Goal: Task Accomplishment & Management: Use online tool/utility

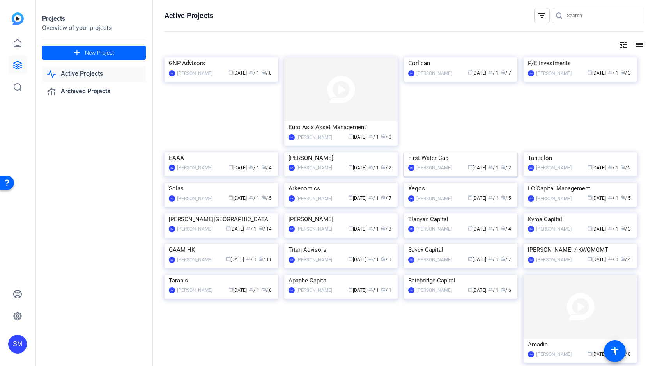
click at [466, 152] on img at bounding box center [460, 152] width 113 height 0
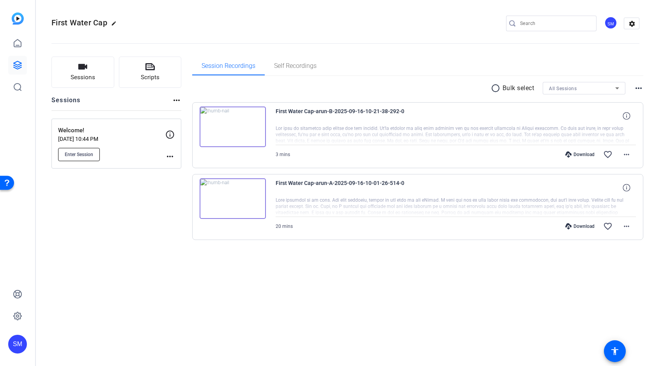
click at [78, 153] on span "Enter Session" at bounding box center [79, 154] width 28 height 6
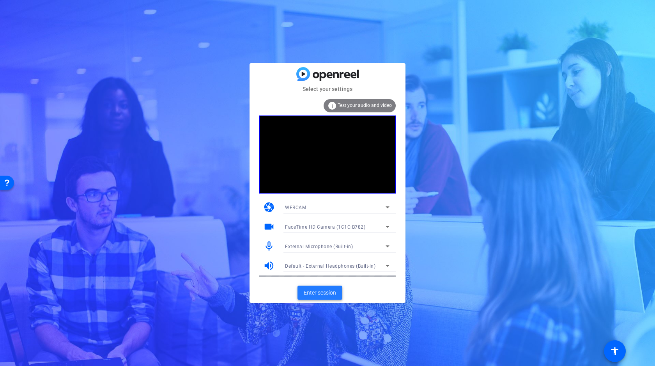
click at [325, 292] on span "Enter session" at bounding box center [320, 292] width 32 height 8
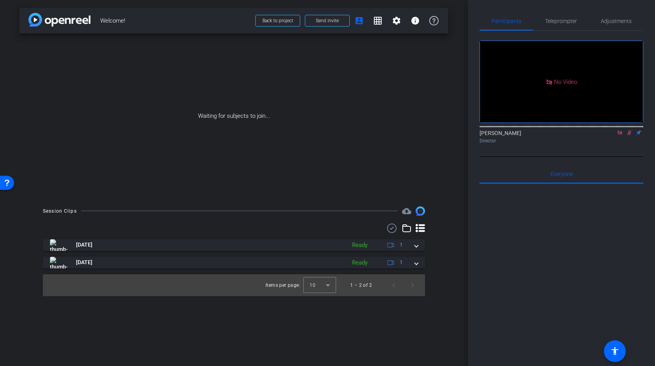
click at [620, 135] on icon at bounding box center [619, 132] width 6 height 5
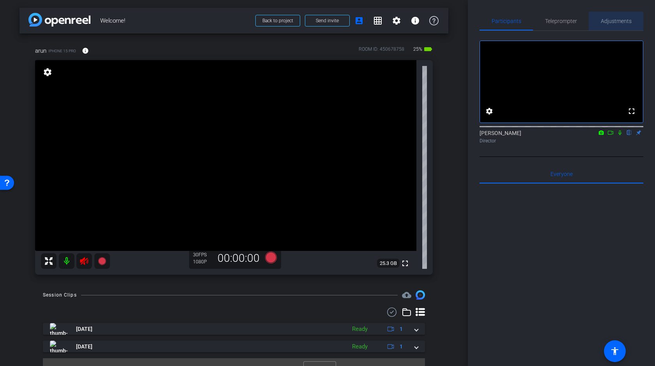
click at [616, 19] on span "Adjustments" at bounding box center [615, 20] width 31 height 5
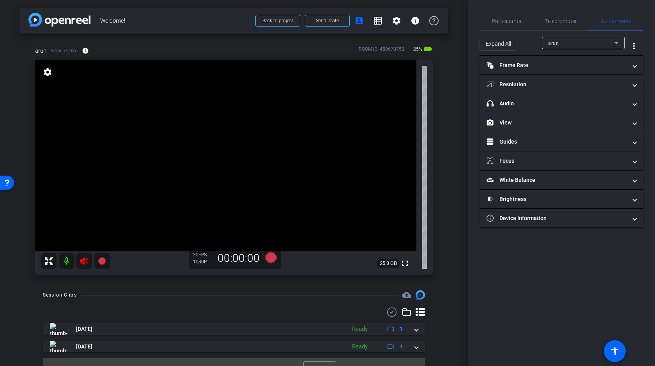
click at [66, 261] on mat-icon at bounding box center [67, 261] width 16 height 16
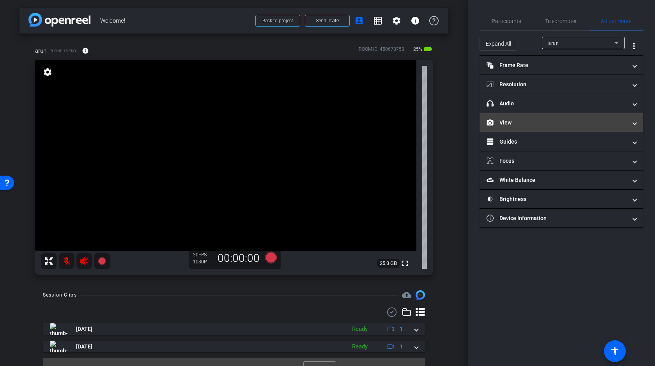
click at [586, 130] on mat-expansion-panel-header "View" at bounding box center [561, 122] width 164 height 19
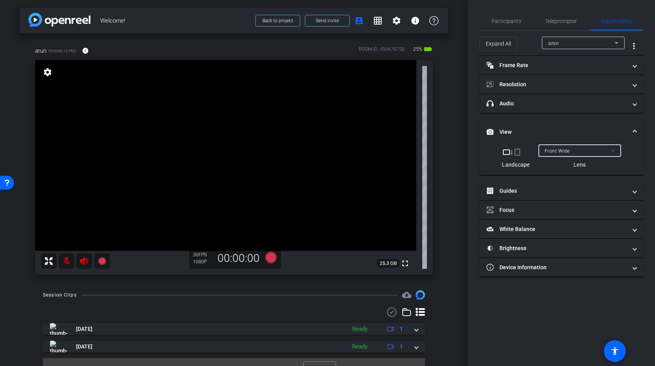
click at [582, 150] on div "Front Wide" at bounding box center [577, 151] width 66 height 10
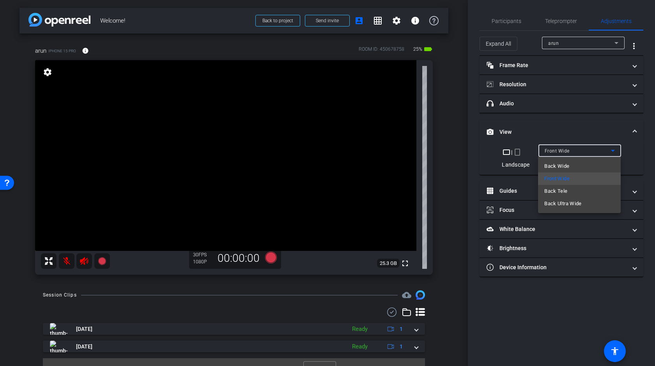
click at [572, 166] on mat-option "Back Wide" at bounding box center [579, 166] width 83 height 12
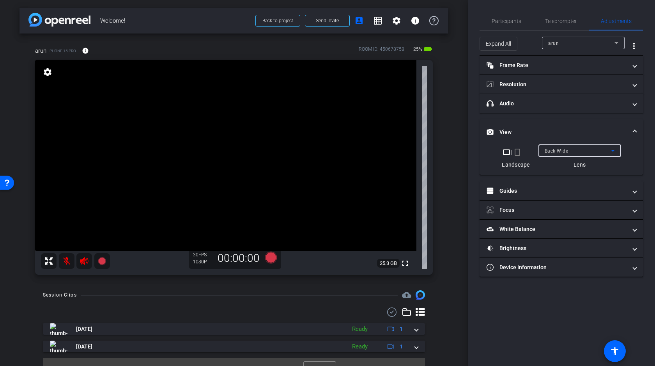
click at [570, 150] on div "Back Wide" at bounding box center [577, 151] width 66 height 10
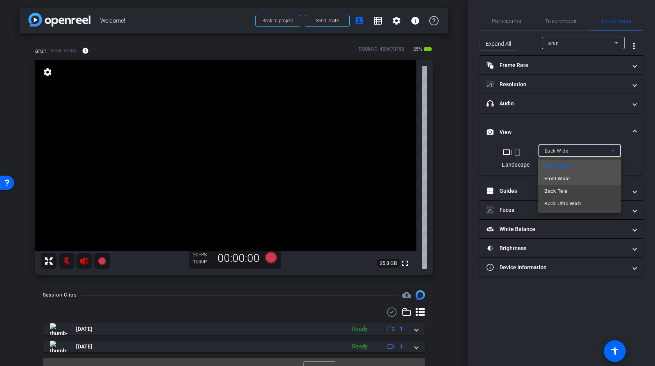
click at [558, 178] on span "Front Wide" at bounding box center [556, 178] width 25 height 9
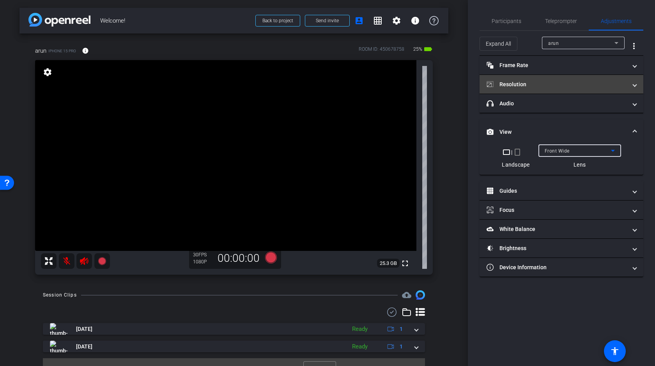
click at [560, 81] on mat-panel-title "Resolution" at bounding box center [556, 84] width 140 height 8
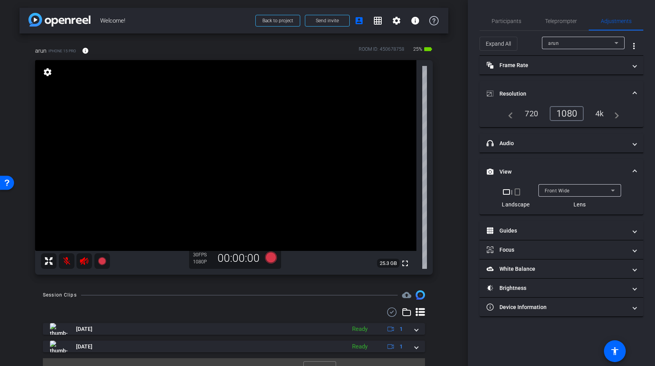
click at [599, 111] on div "4k" at bounding box center [599, 113] width 20 height 13
click at [588, 42] on div "arun" at bounding box center [581, 43] width 66 height 10
click at [578, 43] on div at bounding box center [327, 183] width 655 height 366
click at [553, 189] on span "Front Wide" at bounding box center [556, 190] width 25 height 5
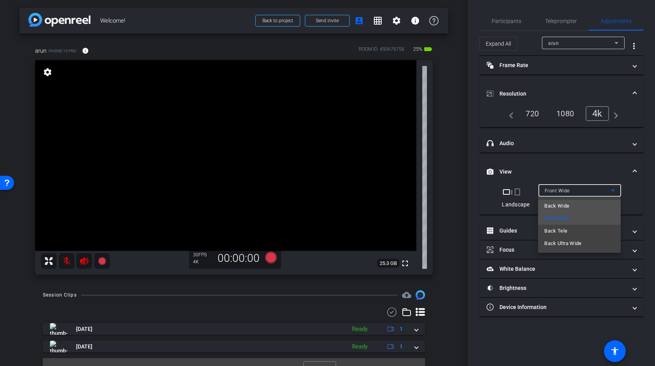
click at [557, 204] on span "Back Wide" at bounding box center [556, 205] width 25 height 9
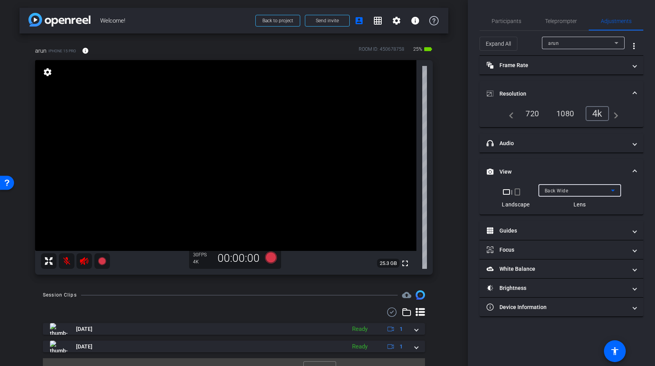
click at [561, 191] on span "Back Wide" at bounding box center [556, 190] width 24 height 5
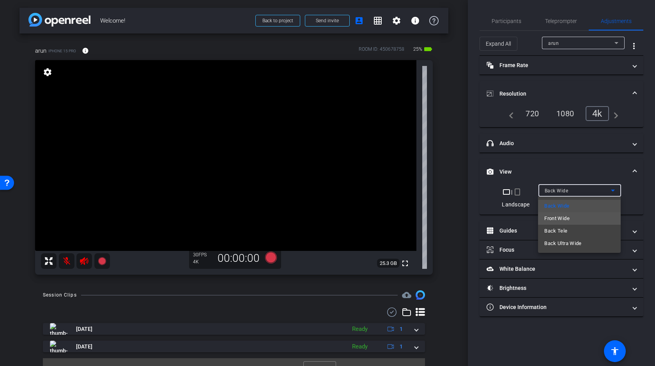
click at [559, 217] on span "Front Wide" at bounding box center [556, 218] width 25 height 9
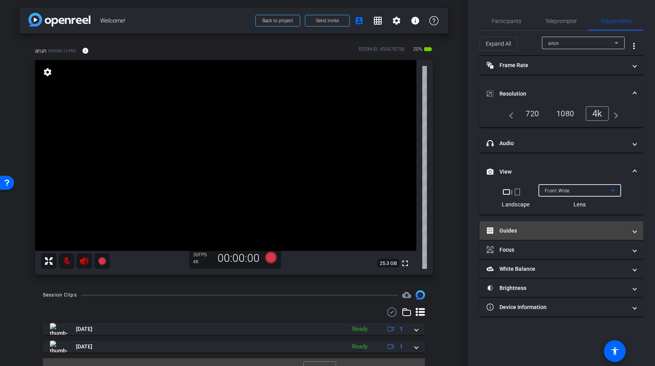
click at [535, 228] on mat-panel-title "Guides" at bounding box center [556, 230] width 140 height 8
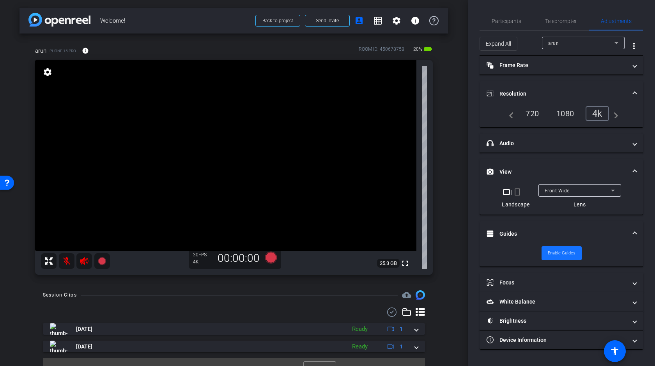
click at [556, 253] on span "Enable Guides" at bounding box center [561, 253] width 28 height 12
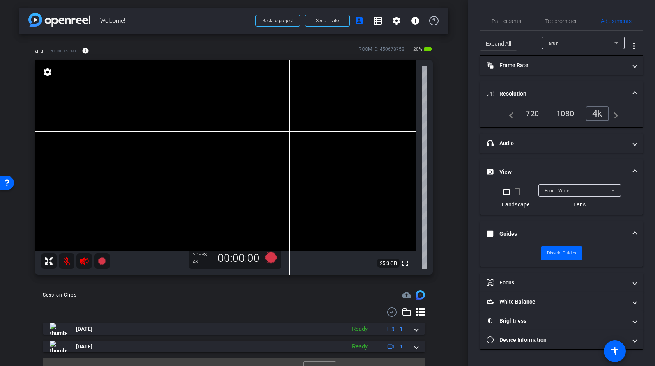
click at [226, 151] on video at bounding box center [225, 155] width 381 height 191
click at [210, 143] on video at bounding box center [225, 155] width 381 height 191
click at [194, 150] on video at bounding box center [225, 155] width 381 height 191
click at [200, 150] on video at bounding box center [225, 155] width 381 height 191
click at [191, 146] on video at bounding box center [225, 155] width 381 height 191
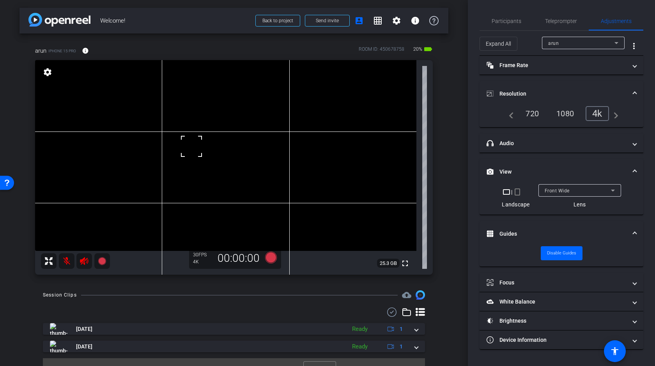
click at [202, 140] on video at bounding box center [225, 155] width 381 height 191
click at [202, 143] on div at bounding box center [201, 139] width 19 height 19
click at [196, 147] on video at bounding box center [225, 155] width 381 height 191
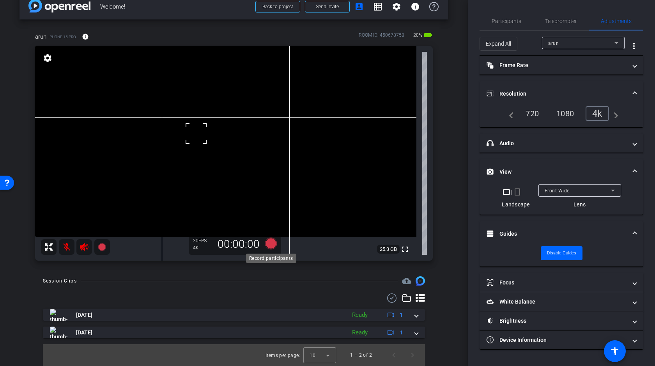
click at [268, 241] on icon at bounding box center [271, 243] width 12 height 12
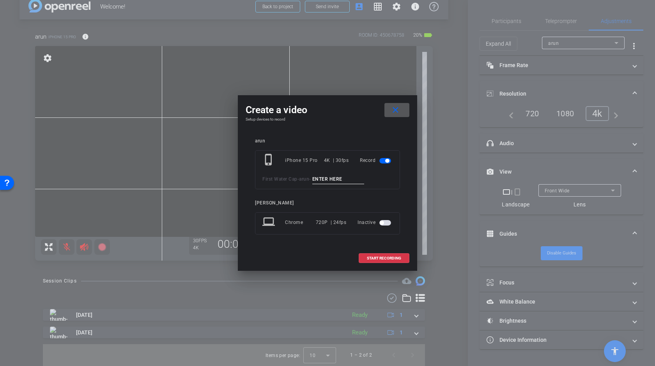
click at [333, 179] on input at bounding box center [338, 179] width 52 height 10
type input "Test"
click at [383, 194] on div "arun phone_iphone iPhone 15 Pro 4K | 30fps Record First Water Cap - arun - Test…" at bounding box center [327, 191] width 145 height 107
click at [390, 256] on span "START RECORDING" at bounding box center [384, 258] width 34 height 4
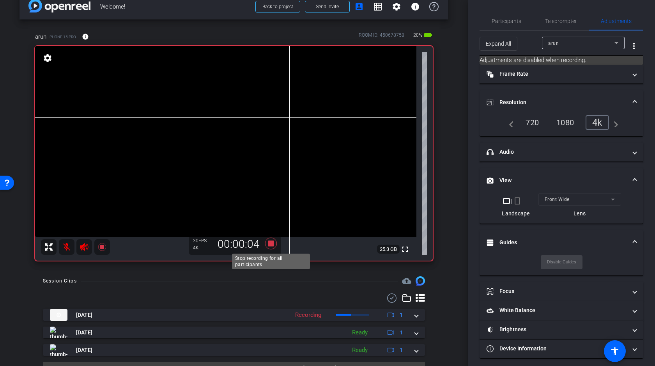
click at [273, 245] on icon at bounding box center [271, 243] width 12 height 12
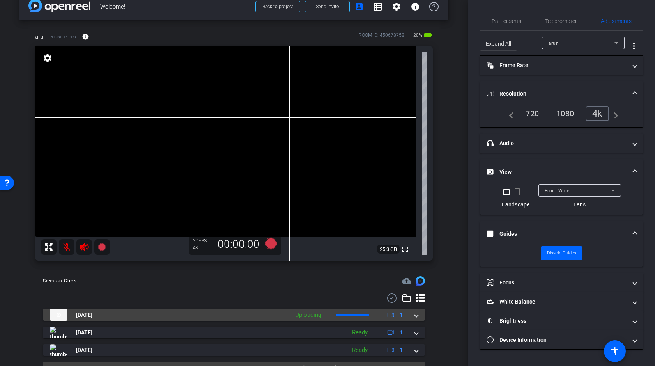
click at [415, 314] on span at bounding box center [416, 315] width 3 height 8
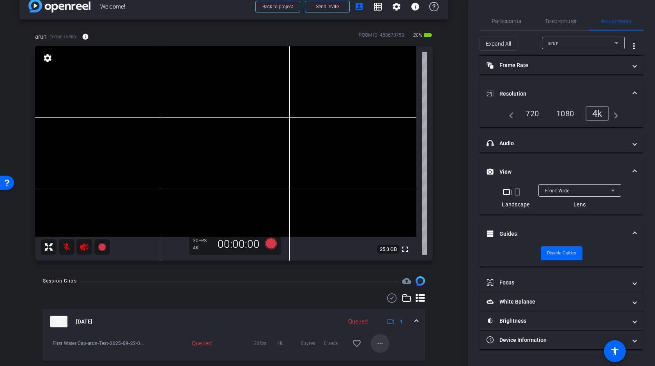
click at [382, 341] on mat-icon "more_horiz" at bounding box center [379, 342] width 9 height 9
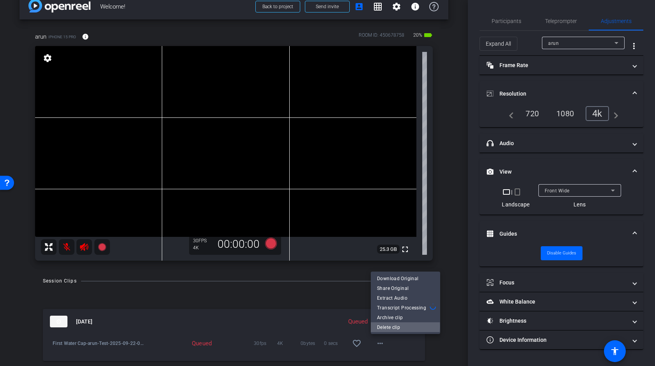
click at [387, 326] on span "Delete clip" at bounding box center [405, 326] width 57 height 9
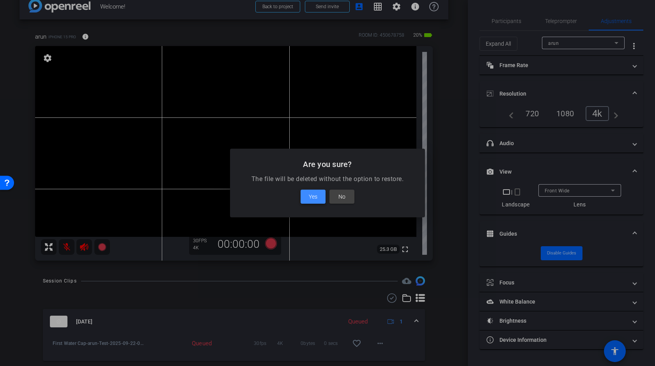
click at [314, 196] on span "Yes" at bounding box center [313, 196] width 9 height 9
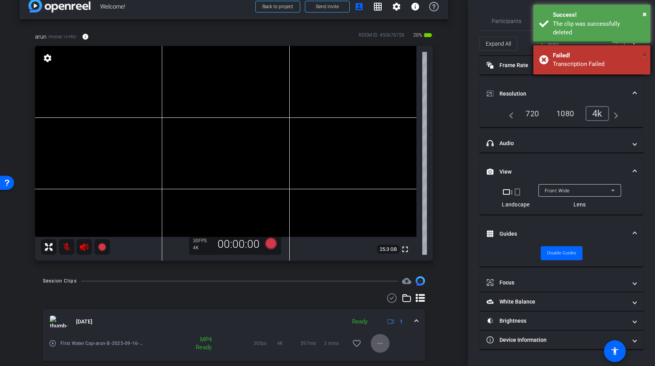
click at [644, 50] on span "×" at bounding box center [644, 54] width 4 height 9
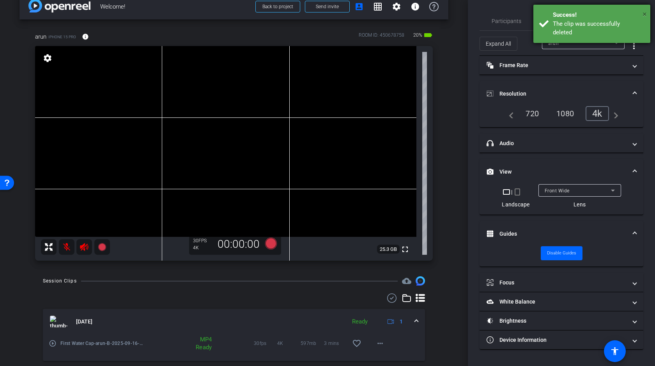
click at [645, 11] on span "×" at bounding box center [644, 13] width 4 height 9
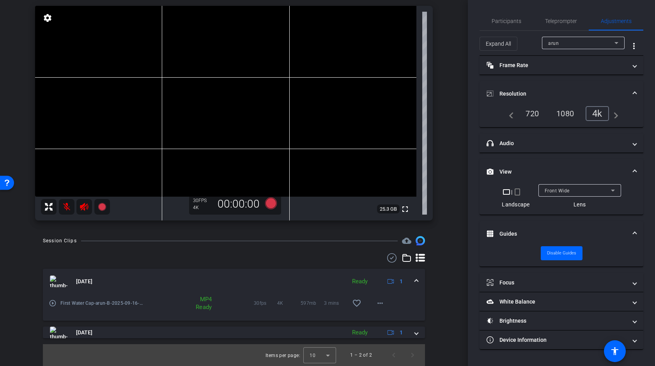
scroll to position [35, 0]
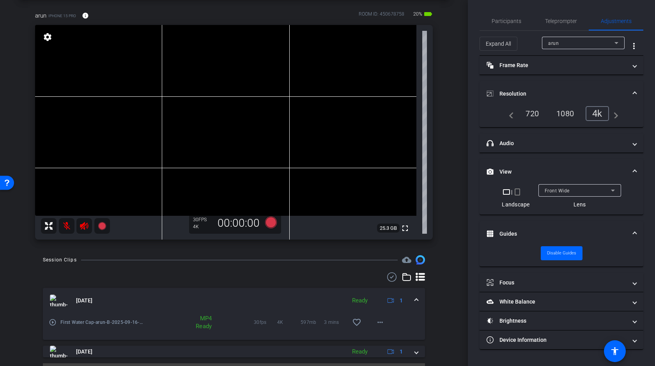
click at [196, 109] on video at bounding box center [225, 120] width 381 height 191
click at [271, 223] on icon at bounding box center [271, 222] width 12 height 12
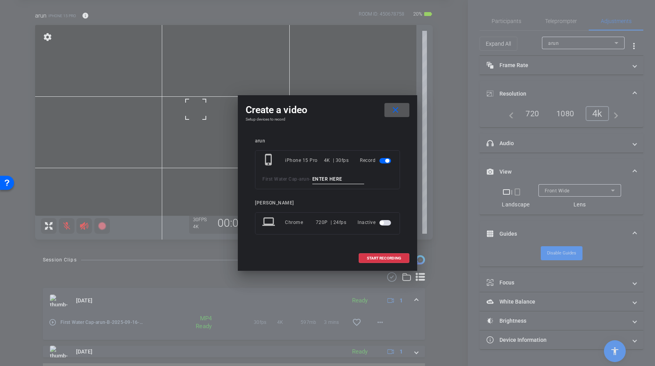
click at [328, 178] on input at bounding box center [338, 179] width 52 height 10
click at [337, 180] on input at bounding box center [338, 179] width 52 height 10
type input "Test"
click at [385, 256] on span "START RECORDING" at bounding box center [384, 258] width 34 height 4
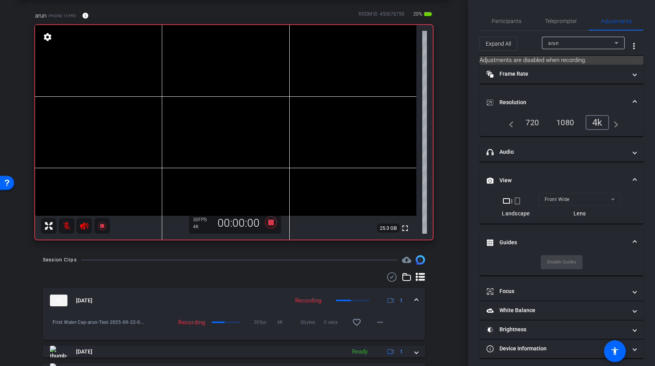
click at [200, 108] on video at bounding box center [225, 120] width 381 height 191
click at [275, 220] on icon at bounding box center [270, 222] width 19 height 14
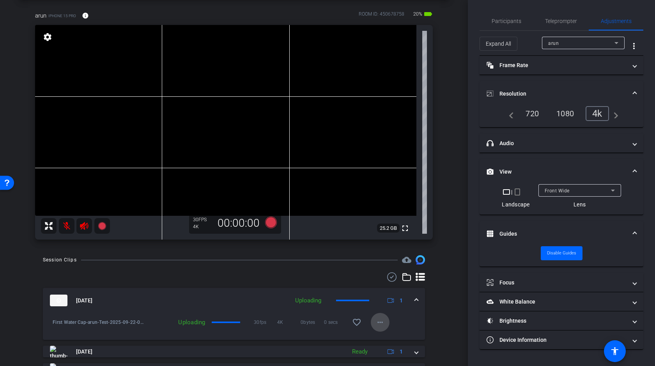
click at [379, 320] on mat-icon "more_horiz" at bounding box center [379, 321] width 9 height 9
click at [382, 338] on span "Upload" at bounding box center [392, 338] width 31 height 9
click at [447, 315] on div "Session Clips cloud_upload Sep 22, 2025 Uploading 1 First Water Cap-arun-Test-2…" at bounding box center [233, 328] width 429 height 147
click at [378, 321] on mat-icon "more_horiz" at bounding box center [379, 321] width 9 height 9
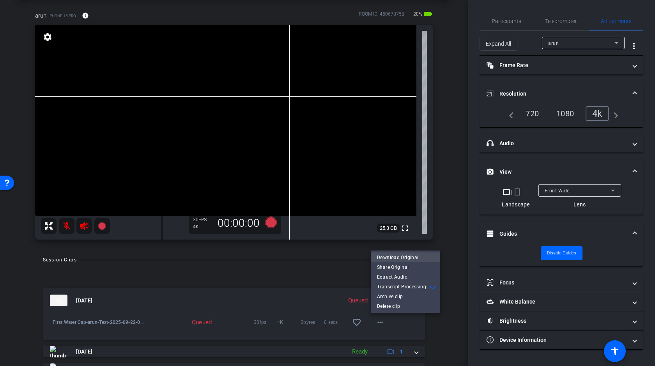
click at [400, 257] on span "Download Original" at bounding box center [405, 257] width 57 height 9
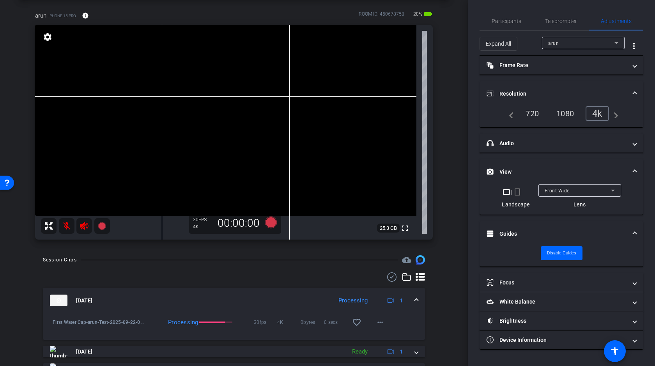
click at [452, 126] on div "arrow_back Welcome! Back to project Send invite account_box grid_on settings in…" at bounding box center [234, 148] width 468 height 366
click at [452, 163] on div "arrow_back Welcome! Back to project Send invite account_box grid_on settings in…" at bounding box center [234, 148] width 468 height 366
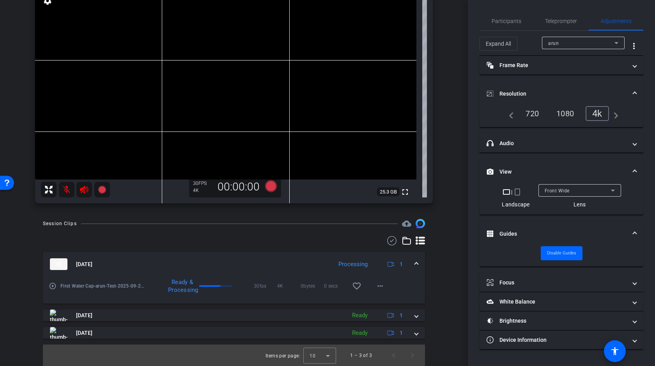
scroll to position [72, 0]
click at [415, 262] on span at bounding box center [416, 264] width 3 height 8
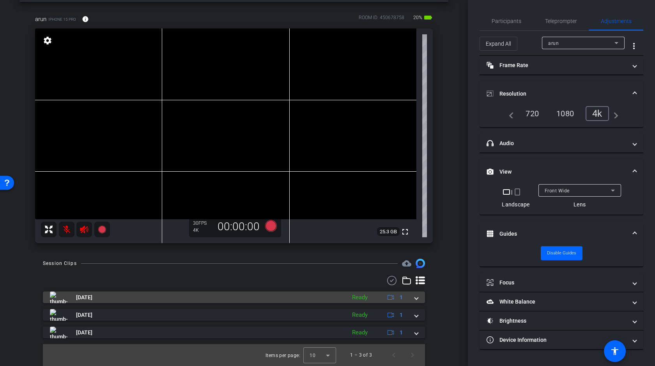
scroll to position [32, 0]
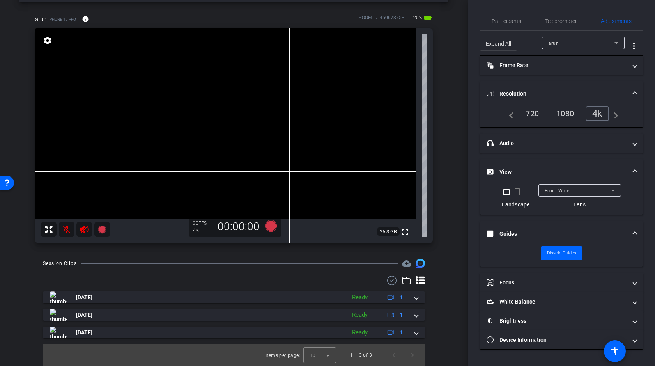
click at [205, 107] on video at bounding box center [225, 123] width 381 height 191
click at [206, 102] on div at bounding box center [204, 107] width 19 height 19
click at [203, 109] on video at bounding box center [225, 123] width 381 height 191
click at [210, 108] on video at bounding box center [225, 123] width 381 height 191
click at [272, 228] on icon at bounding box center [271, 226] width 12 height 12
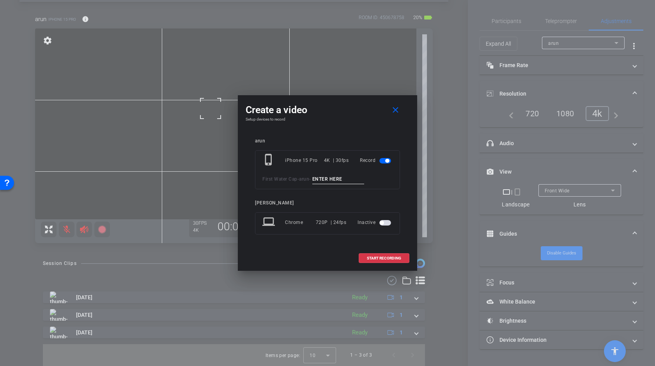
click at [349, 178] on input at bounding box center [338, 179] width 52 height 10
type input "Test 2"
click at [384, 256] on span "START RECORDING" at bounding box center [384, 258] width 34 height 4
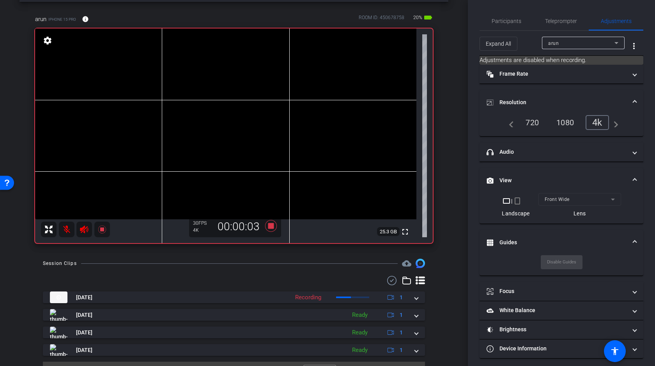
click at [207, 106] on video at bounding box center [225, 123] width 381 height 191
click at [270, 226] on icon at bounding box center [271, 226] width 12 height 12
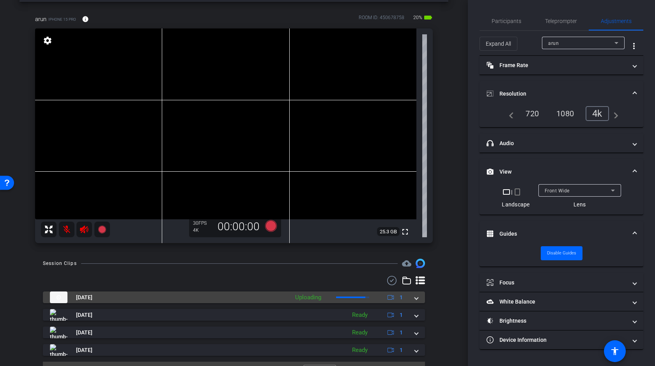
click at [417, 298] on span at bounding box center [416, 297] width 3 height 8
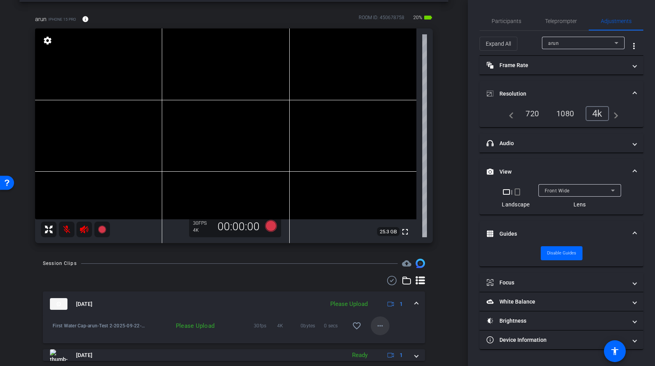
click at [379, 323] on mat-icon "more_horiz" at bounding box center [379, 325] width 9 height 9
click at [459, 299] on div at bounding box center [327, 183] width 655 height 366
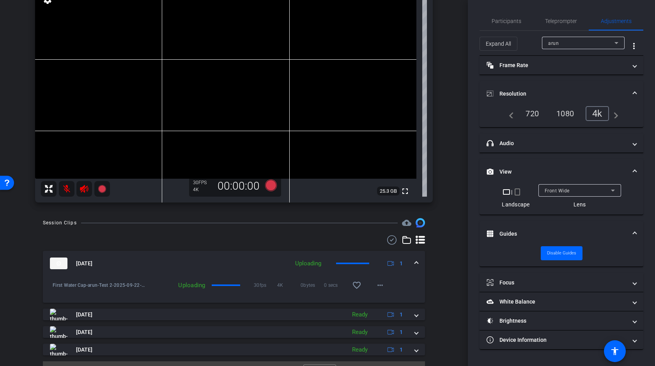
scroll to position [89, 0]
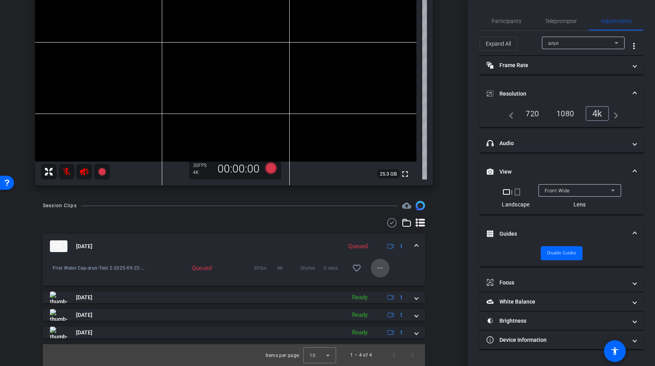
click at [379, 267] on mat-icon "more_horiz" at bounding box center [379, 267] width 9 height 9
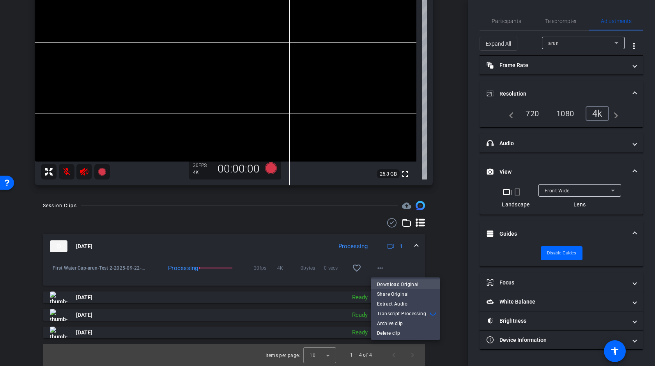
click at [389, 284] on span "Download Original" at bounding box center [405, 283] width 57 height 9
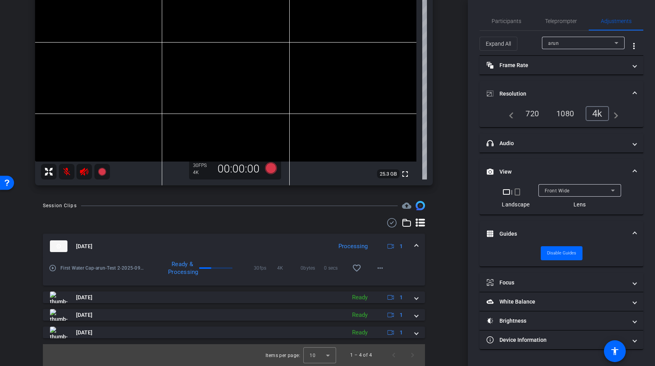
scroll to position [89, 0]
click at [212, 54] on video at bounding box center [225, 66] width 381 height 191
click at [271, 166] on icon at bounding box center [271, 168] width 12 height 12
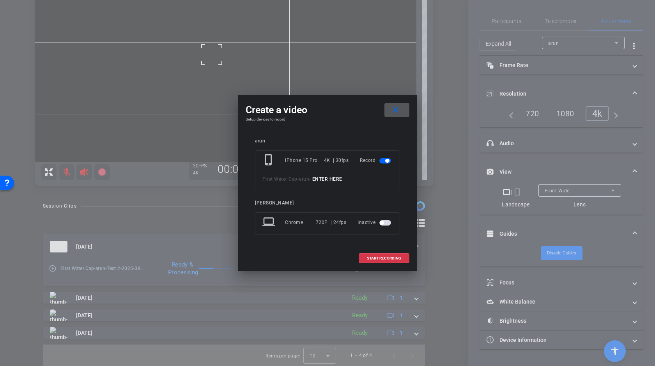
click at [341, 177] on input at bounding box center [338, 179] width 52 height 10
type input "A"
click at [391, 258] on span "START RECORDING" at bounding box center [384, 258] width 34 height 4
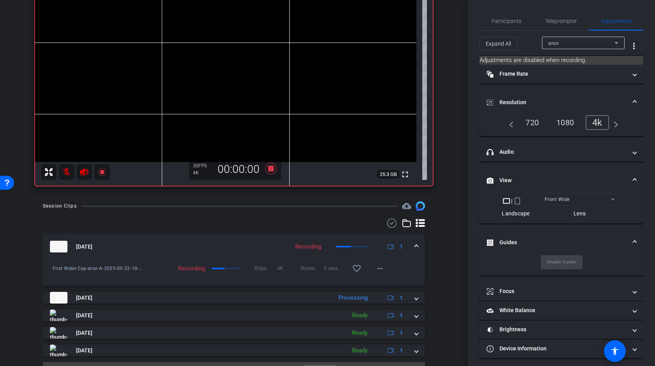
click at [210, 51] on video at bounding box center [225, 66] width 381 height 191
click at [211, 51] on video at bounding box center [225, 66] width 381 height 191
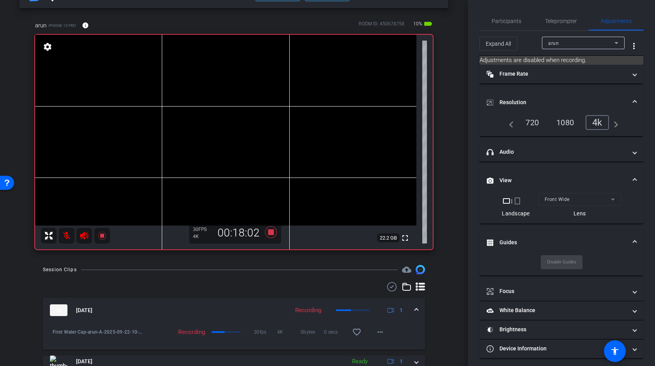
scroll to position [25, 0]
click at [207, 115] on video at bounding box center [225, 130] width 381 height 191
click at [458, 121] on div "arrow_back Welcome! Back to project Send invite account_box grid_on settings in…" at bounding box center [234, 158] width 468 height 366
click at [274, 233] on icon at bounding box center [271, 233] width 12 height 12
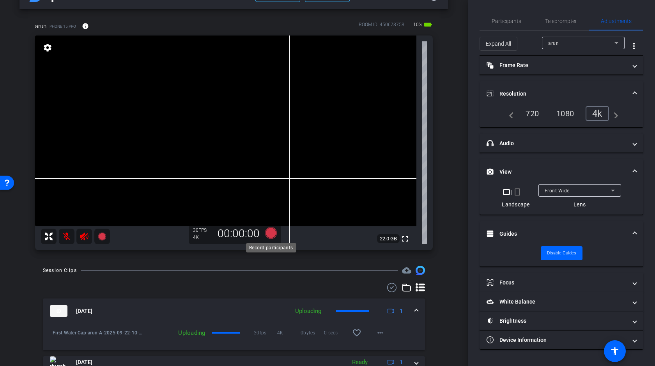
click at [272, 235] on icon at bounding box center [271, 233] width 12 height 12
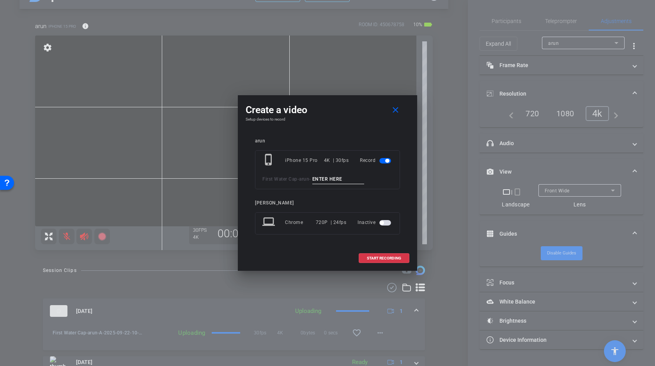
click at [330, 176] on input at bounding box center [338, 179] width 52 height 10
type input "B"
click at [373, 259] on span "START RECORDING" at bounding box center [384, 258] width 34 height 4
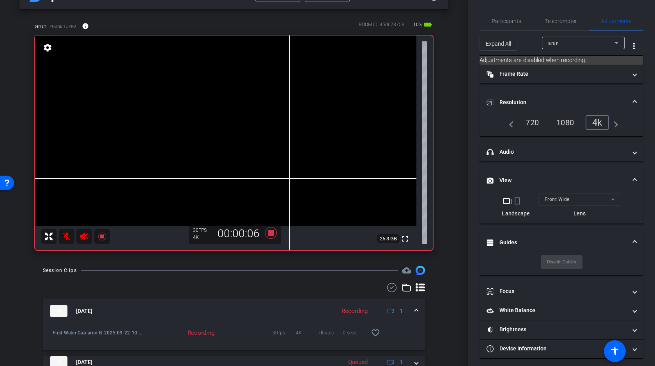
click at [206, 116] on video at bounding box center [225, 130] width 381 height 191
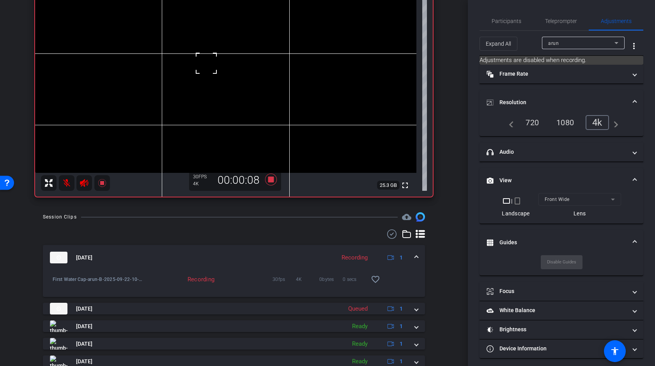
scroll to position [82, 0]
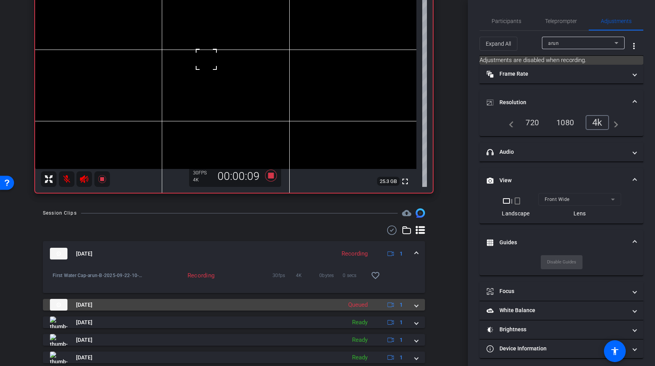
click at [412, 305] on div "Sep 22, 2025 Queued 1" at bounding box center [232, 304] width 365 height 12
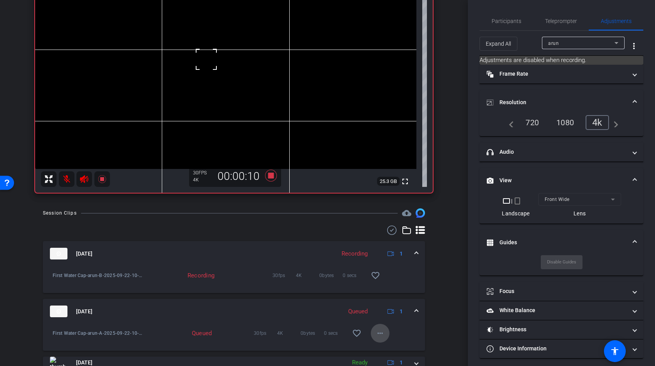
click at [378, 332] on mat-icon "more_horiz" at bounding box center [379, 332] width 9 height 9
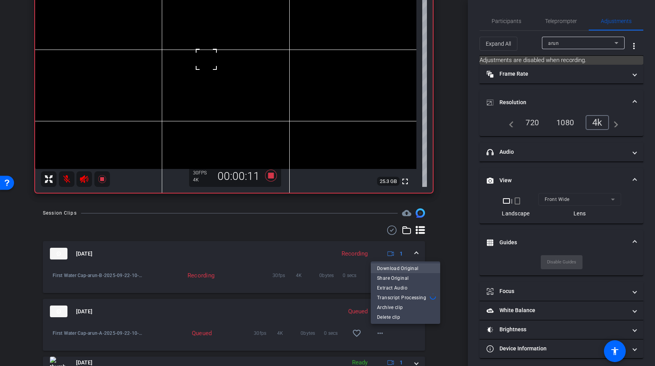
click at [405, 267] on span "Download Original" at bounding box center [405, 267] width 57 height 9
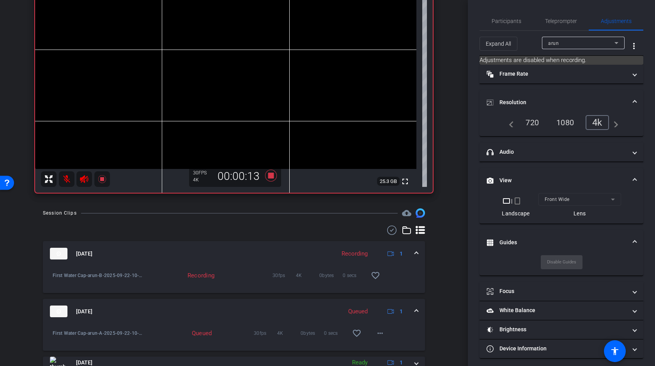
click at [455, 175] on div "arrow_back Welcome! Back to project Send invite account_box grid_on settings in…" at bounding box center [234, 101] width 468 height 366
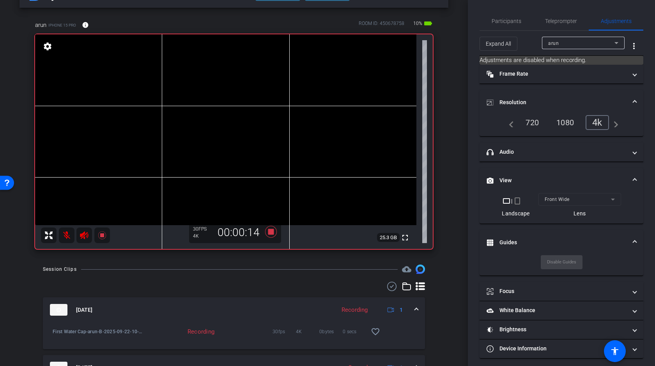
scroll to position [23, 0]
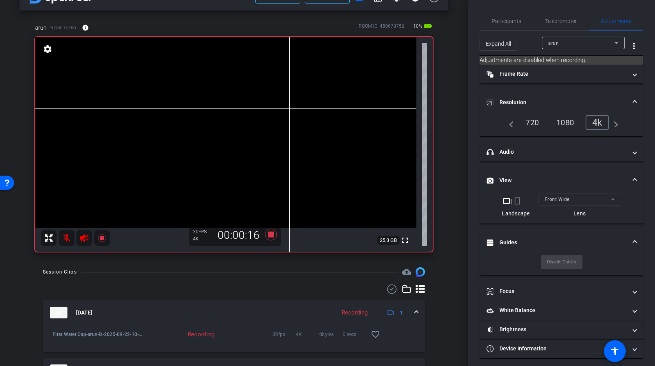
click at [205, 117] on video at bounding box center [225, 132] width 381 height 191
click at [457, 215] on div "arrow_back Welcome! Back to project Send invite account_box grid_on settings in…" at bounding box center [234, 160] width 468 height 366
click at [206, 111] on video at bounding box center [225, 132] width 381 height 191
click at [206, 116] on video at bounding box center [225, 132] width 381 height 191
click at [454, 155] on div "arrow_back Welcome! Back to project Send invite account_box grid_on settings in…" at bounding box center [234, 160] width 468 height 366
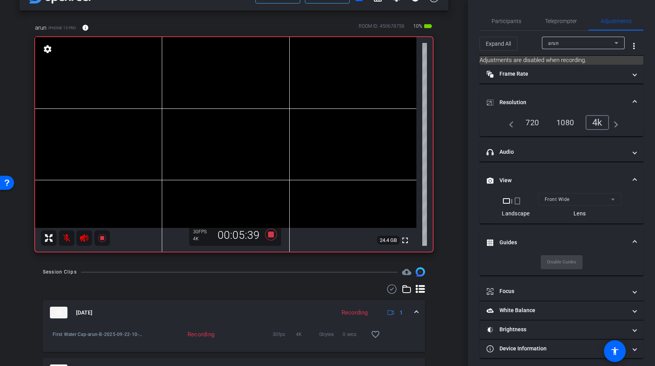
click at [205, 114] on video at bounding box center [225, 132] width 381 height 191
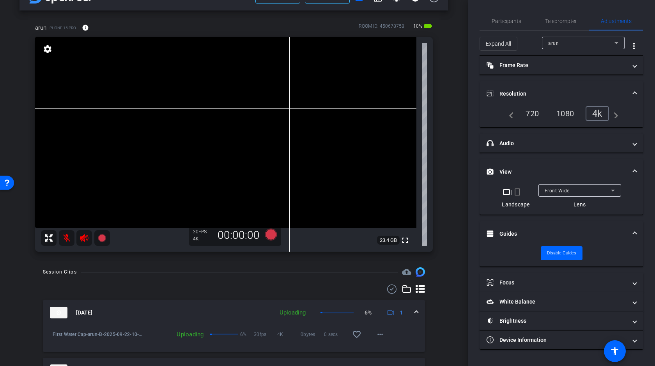
click at [286, 128] on video at bounding box center [225, 132] width 381 height 191
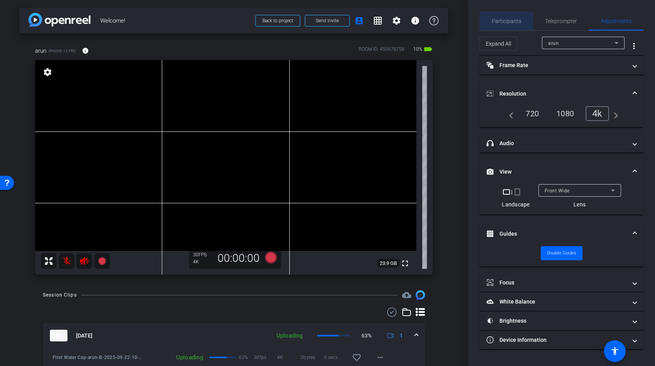
click at [511, 22] on span "Participants" at bounding box center [506, 20] width 30 height 5
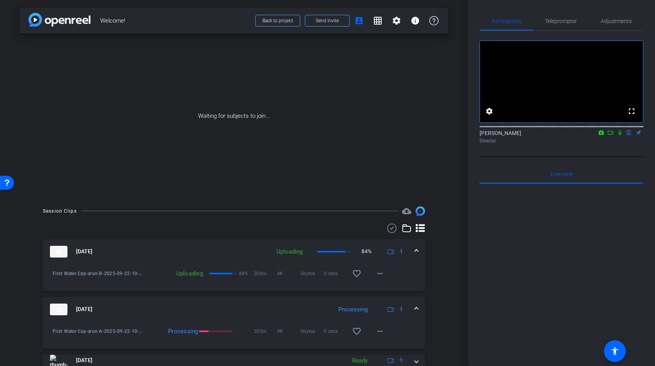
click at [611, 135] on icon at bounding box center [610, 132] width 6 height 5
click at [629, 135] on icon at bounding box center [629, 132] width 6 height 5
click at [377, 270] on mat-icon "more_horiz" at bounding box center [379, 272] width 9 height 9
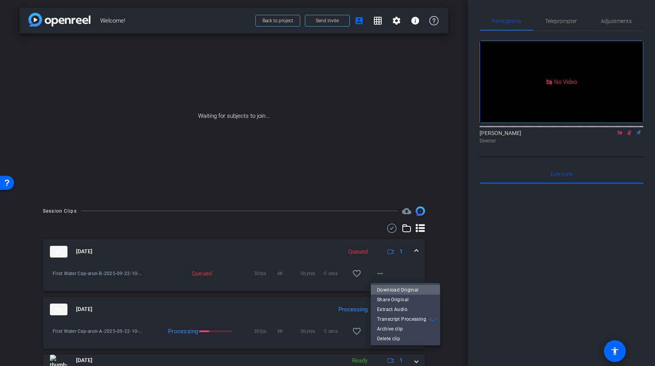
click at [390, 289] on span "Download Original" at bounding box center [405, 289] width 57 height 9
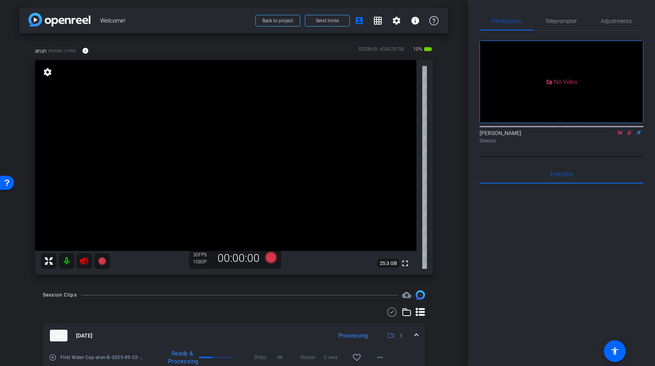
click at [618, 134] on icon at bounding box center [619, 132] width 4 height 4
click at [620, 135] on icon at bounding box center [620, 132] width 4 height 5
click at [86, 261] on icon at bounding box center [83, 260] width 9 height 9
click at [83, 261] on icon at bounding box center [84, 261] width 8 height 8
click at [66, 260] on mat-icon at bounding box center [67, 261] width 16 height 16
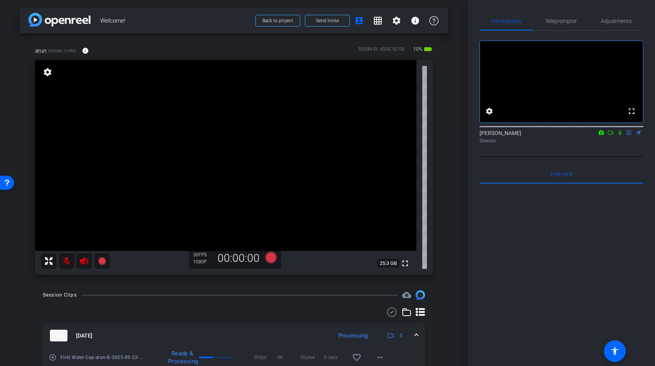
click at [242, 313] on div at bounding box center [234, 311] width 382 height 9
click at [212, 138] on video at bounding box center [225, 155] width 381 height 191
click at [202, 140] on video at bounding box center [225, 155] width 381 height 191
click at [272, 256] on icon at bounding box center [271, 257] width 12 height 12
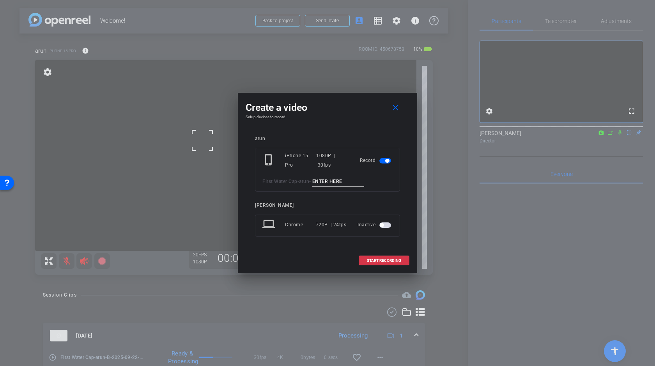
click at [339, 182] on input at bounding box center [338, 182] width 52 height 10
type input "C"
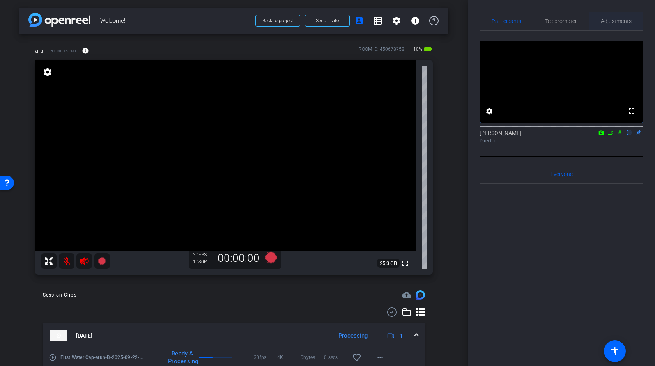
click at [606, 18] on span "Adjustments" at bounding box center [615, 20] width 31 height 5
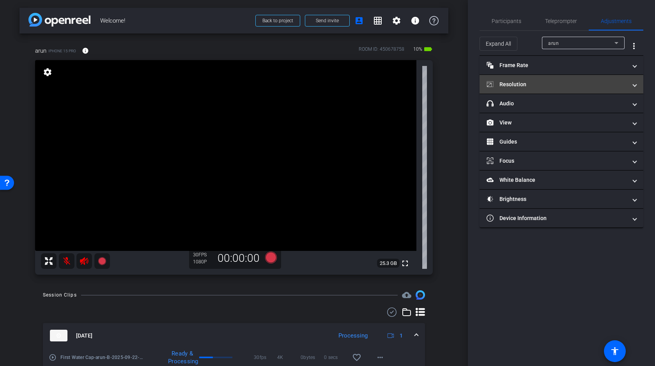
click at [561, 85] on mat-panel-title "Resolution" at bounding box center [556, 84] width 140 height 8
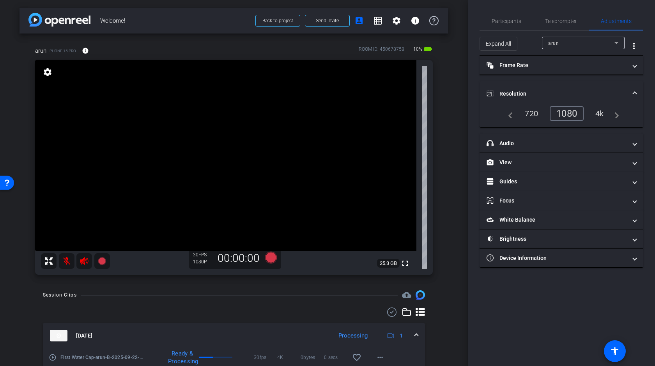
click at [601, 113] on div "4k" at bounding box center [599, 113] width 20 height 13
click at [563, 85] on mat-expansion-panel-header "Resolution" at bounding box center [561, 93] width 164 height 25
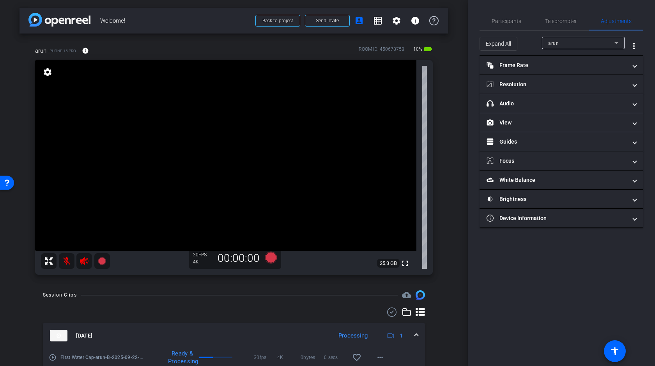
click at [203, 140] on video at bounding box center [225, 155] width 381 height 191
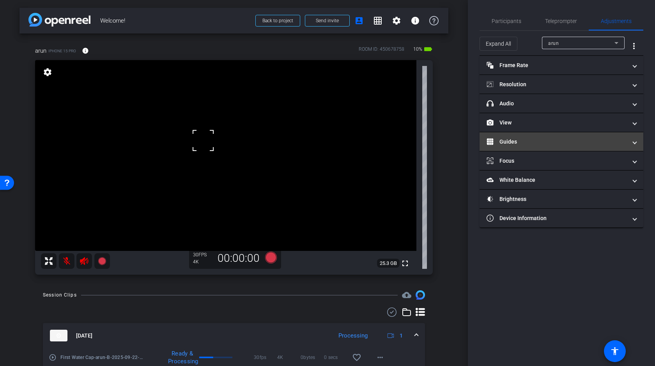
click at [529, 141] on mat-panel-title "Guides" at bounding box center [556, 142] width 140 height 8
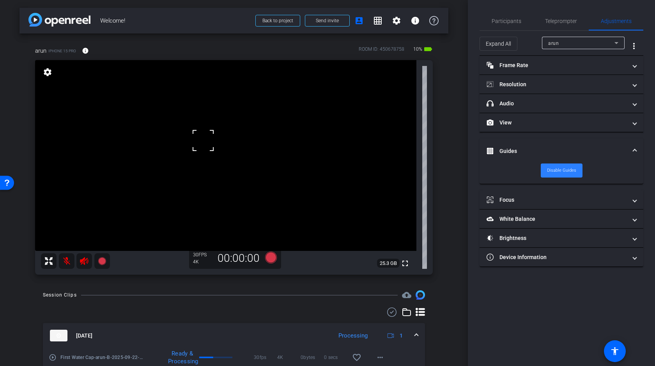
click at [565, 166] on span "Disable Guides" at bounding box center [561, 170] width 29 height 12
click at [565, 170] on span "Enable Guides" at bounding box center [561, 170] width 28 height 12
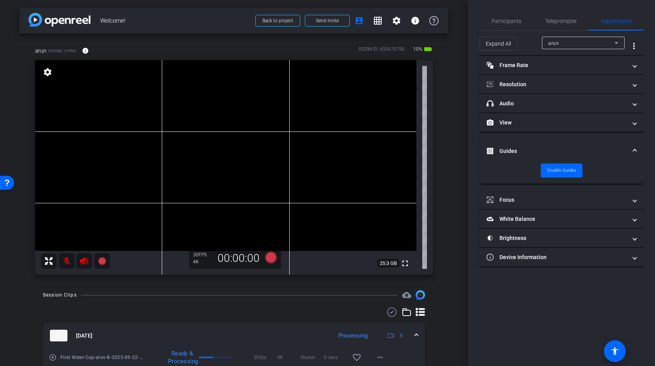
click at [199, 139] on video at bounding box center [225, 155] width 381 height 191
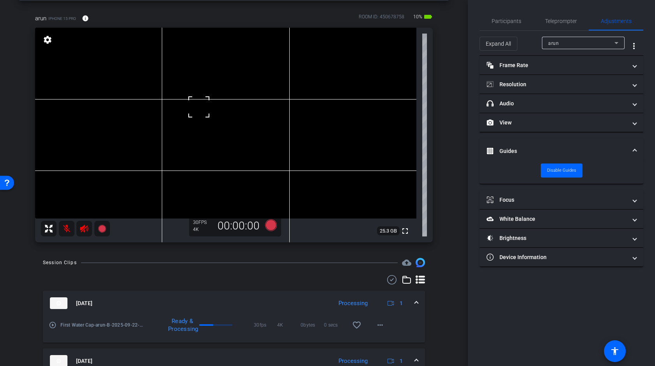
scroll to position [35, 0]
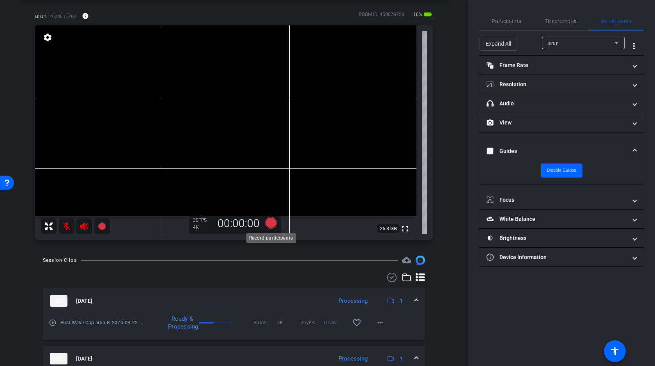
click at [270, 222] on icon at bounding box center [271, 223] width 12 height 12
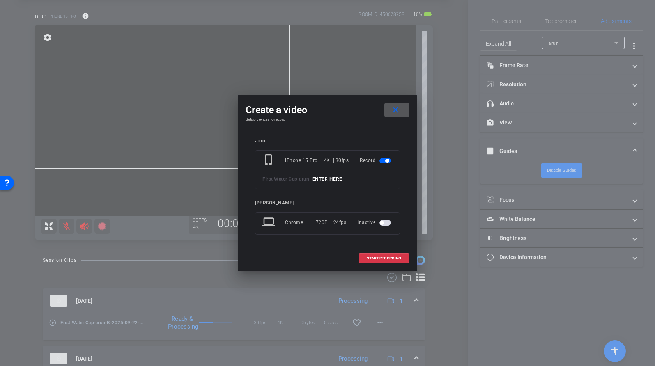
click at [328, 177] on input at bounding box center [338, 179] width 52 height 10
type input "C"
click at [383, 260] on span "START RECORDING" at bounding box center [384, 258] width 34 height 4
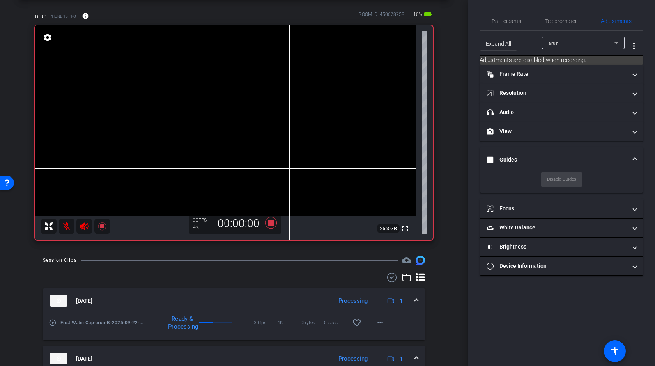
click at [203, 105] on video at bounding box center [225, 120] width 381 height 191
click at [205, 104] on video at bounding box center [225, 120] width 381 height 191
click at [194, 102] on video at bounding box center [225, 120] width 381 height 191
click at [200, 107] on video at bounding box center [225, 120] width 381 height 191
click at [203, 102] on video at bounding box center [225, 120] width 381 height 191
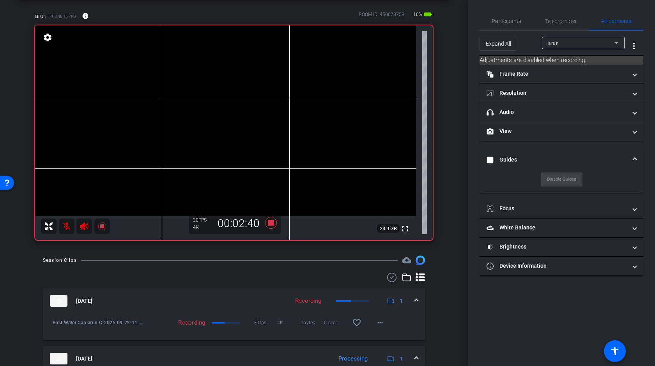
click at [200, 101] on video at bounding box center [225, 120] width 381 height 191
click at [201, 104] on video at bounding box center [225, 120] width 381 height 191
click at [454, 101] on div "arrow_back Welcome! Back to project Send invite account_box grid_on settings in…" at bounding box center [234, 148] width 468 height 366
click at [273, 223] on icon at bounding box center [271, 223] width 12 height 12
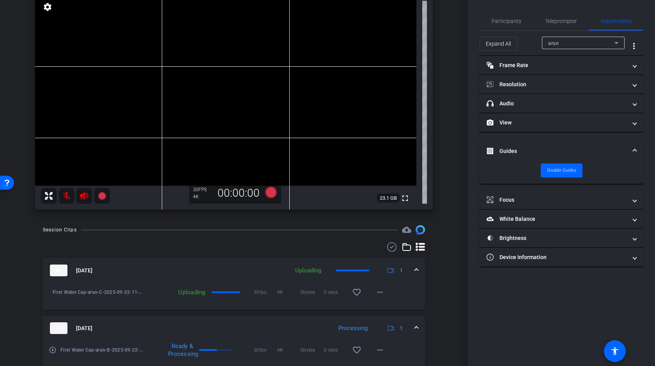
scroll to position [77, 0]
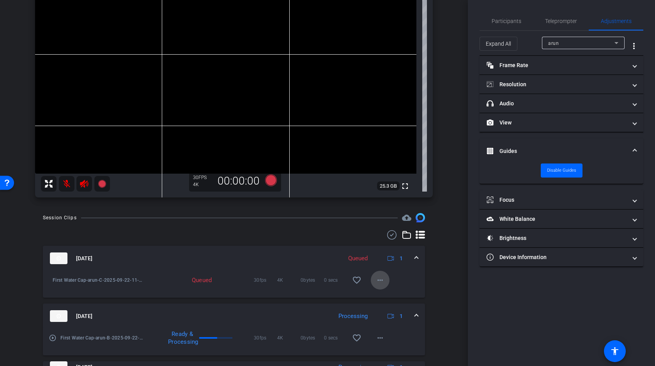
click at [380, 277] on mat-icon "more_horiz" at bounding box center [379, 279] width 9 height 9
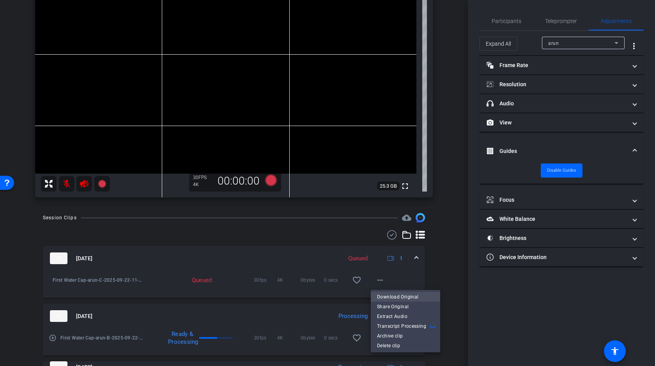
click at [392, 294] on span "Download Original" at bounding box center [405, 295] width 57 height 9
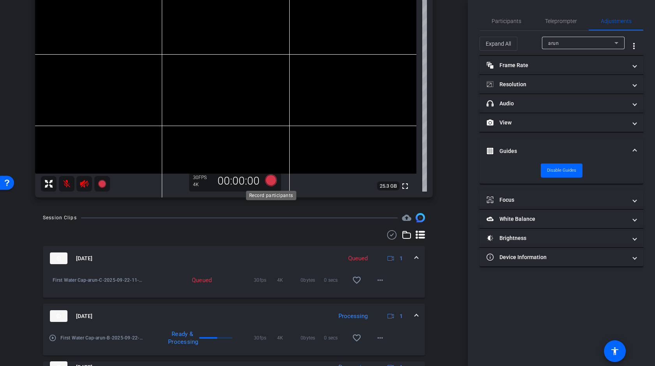
click at [270, 180] on icon at bounding box center [271, 180] width 12 height 12
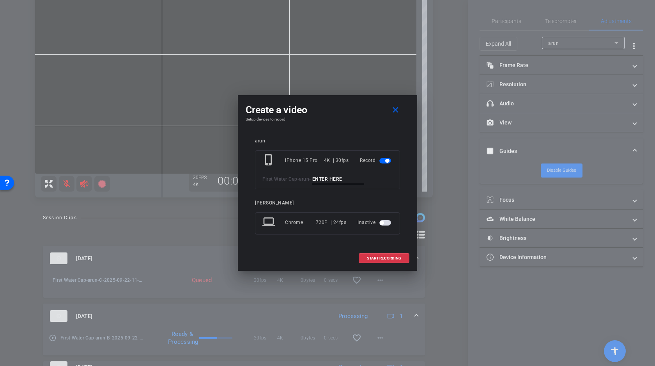
click at [342, 177] on input at bounding box center [338, 179] width 52 height 10
type input "D"
click at [389, 259] on span "START RECORDING" at bounding box center [384, 258] width 34 height 4
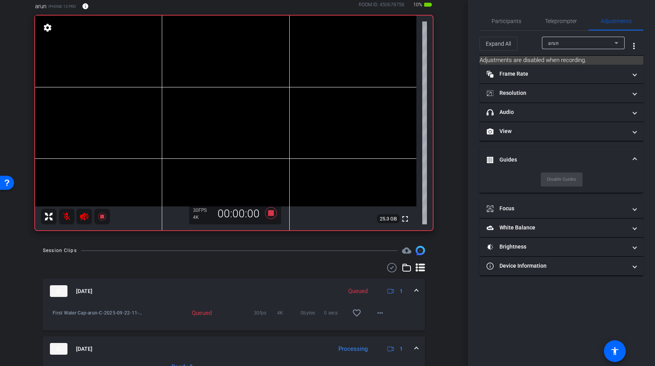
scroll to position [36, 0]
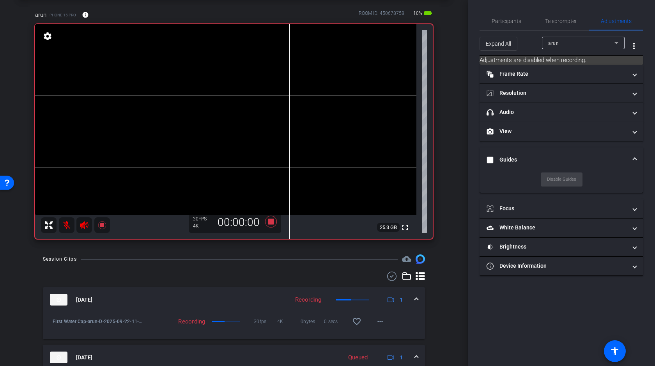
click at [202, 101] on video at bounding box center [225, 119] width 381 height 191
click at [270, 223] on icon at bounding box center [271, 221] width 12 height 12
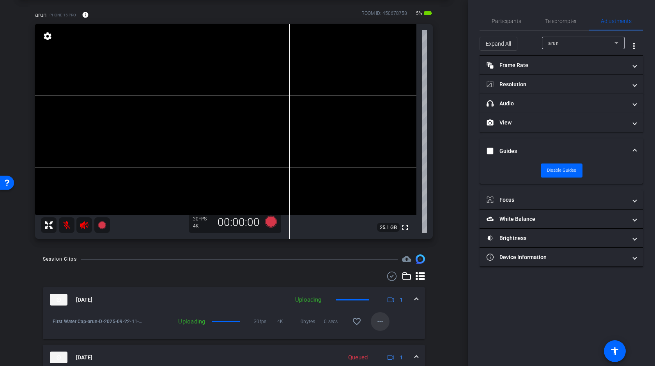
click at [380, 321] on mat-icon "more_horiz" at bounding box center [379, 320] width 9 height 9
click at [447, 304] on div at bounding box center [327, 183] width 655 height 366
click at [380, 319] on mat-icon "more_horiz" at bounding box center [379, 320] width 9 height 9
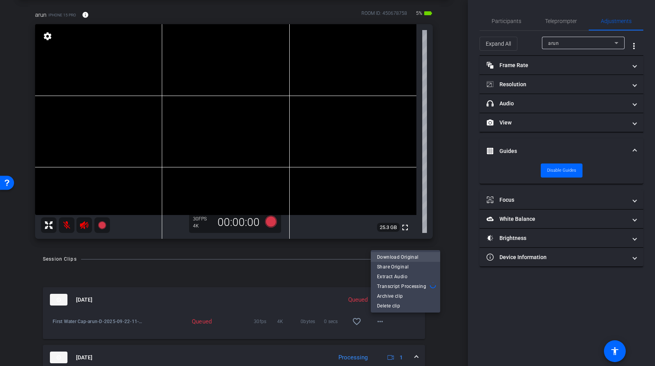
click at [403, 253] on span "Download Original" at bounding box center [405, 256] width 57 height 9
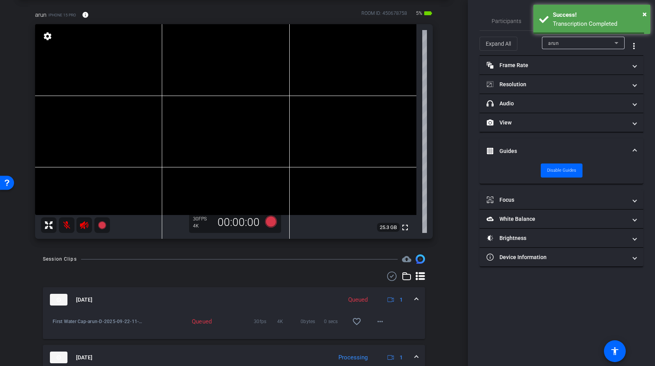
click at [455, 211] on div "arrow_back Welcome! Back to project Send invite account_box grid_on settings in…" at bounding box center [234, 147] width 468 height 366
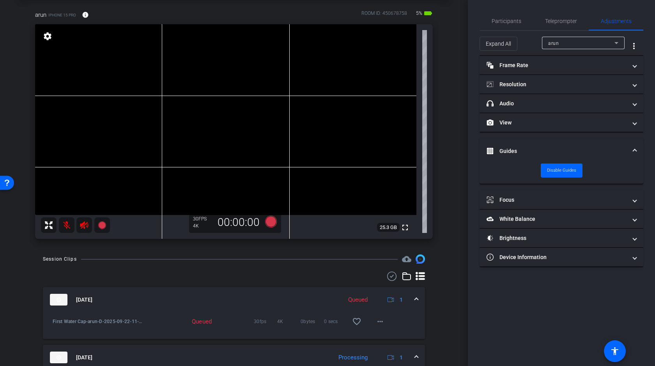
click at [450, 174] on div "arrow_back Welcome! Back to project Send invite account_box grid_on settings in…" at bounding box center [234, 147] width 468 height 366
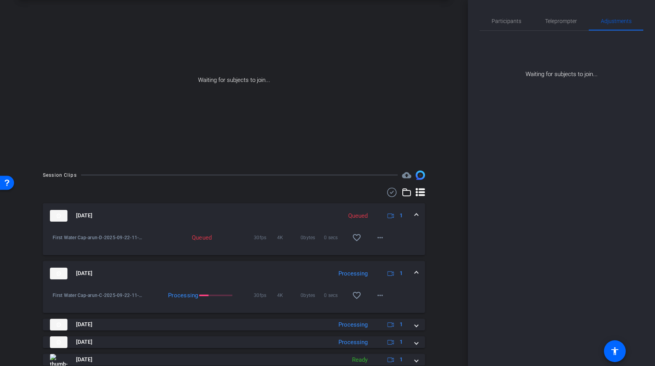
scroll to position [0, 0]
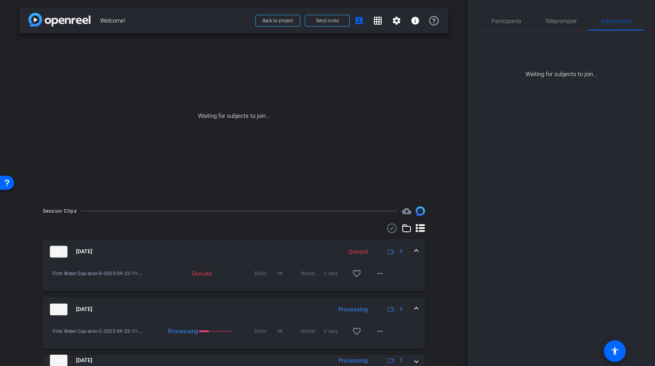
click at [456, 53] on div "arrow_back Welcome! Back to project Send invite account_box grid_on settings in…" at bounding box center [234, 183] width 468 height 366
click at [508, 18] on span "Participants" at bounding box center [506, 20] width 30 height 5
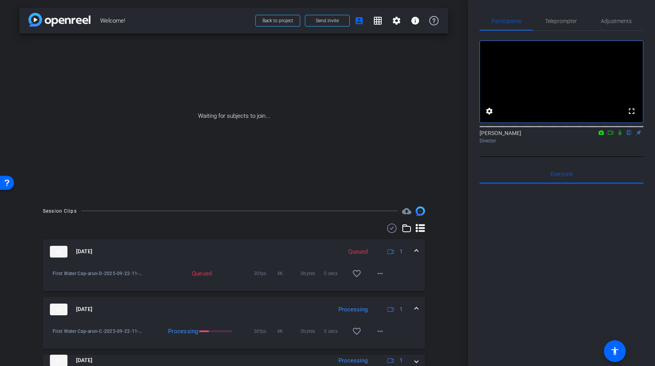
click at [609, 134] on icon at bounding box center [610, 133] width 5 height 4
click at [629, 135] on icon at bounding box center [628, 132] width 3 height 5
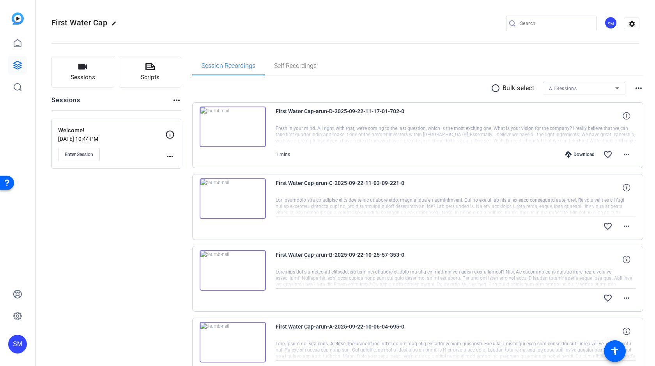
click at [496, 90] on mat-icon "radio_button_unchecked" at bounding box center [497, 87] width 12 height 9
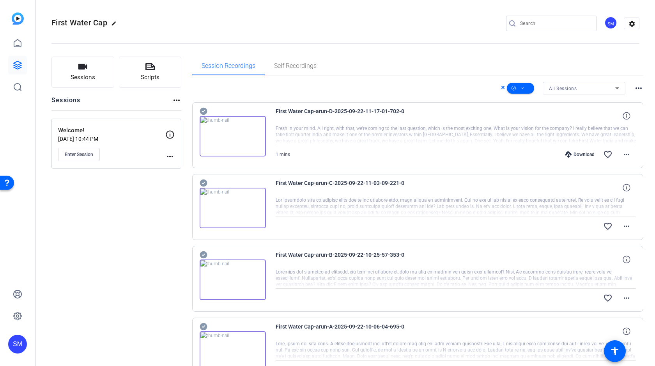
click at [204, 110] on icon at bounding box center [204, 110] width 8 height 9
click at [204, 182] on icon at bounding box center [204, 182] width 8 height 9
click at [205, 255] on icon at bounding box center [203, 254] width 7 height 7
click at [202, 327] on icon at bounding box center [203, 326] width 7 height 7
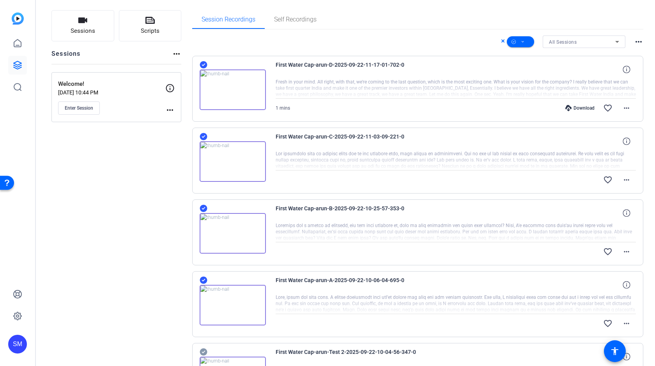
scroll to position [40, 0]
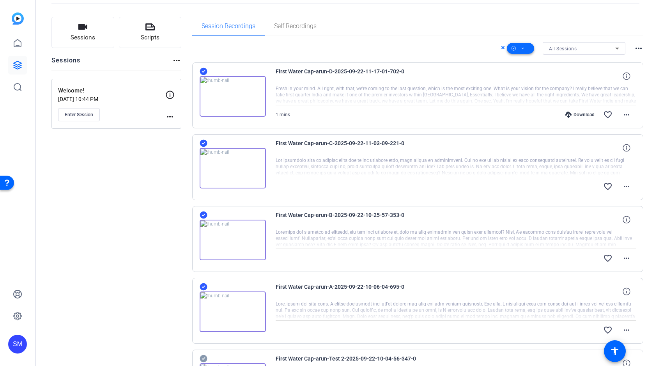
click at [524, 51] on icon at bounding box center [523, 49] width 4 height 10
click at [524, 81] on span "Download Original" at bounding box center [533, 80] width 41 height 9
click at [503, 48] on icon at bounding box center [502, 47] width 3 height 3
